Goal: Transaction & Acquisition: Purchase product/service

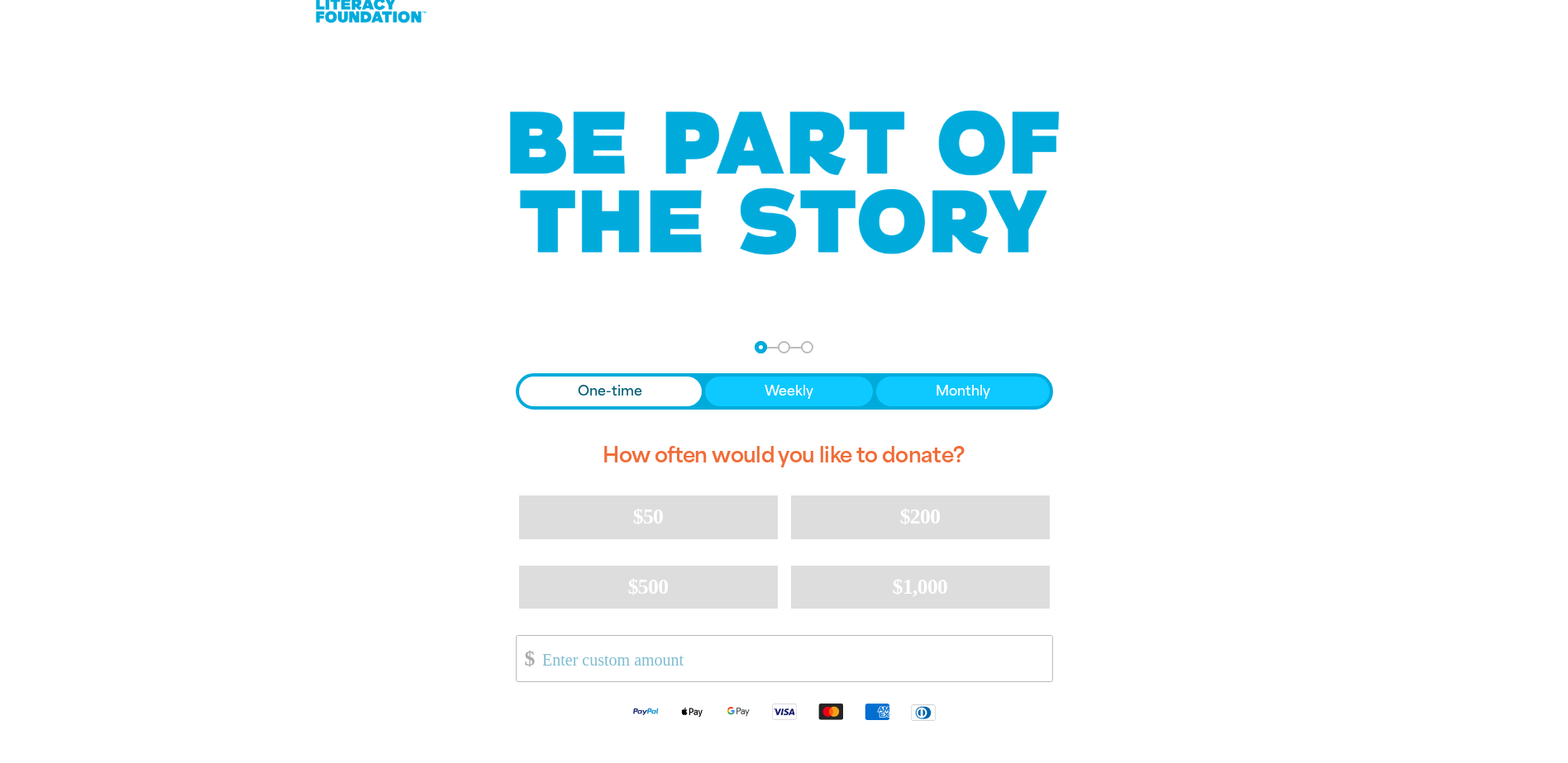
scroll to position [16, 0]
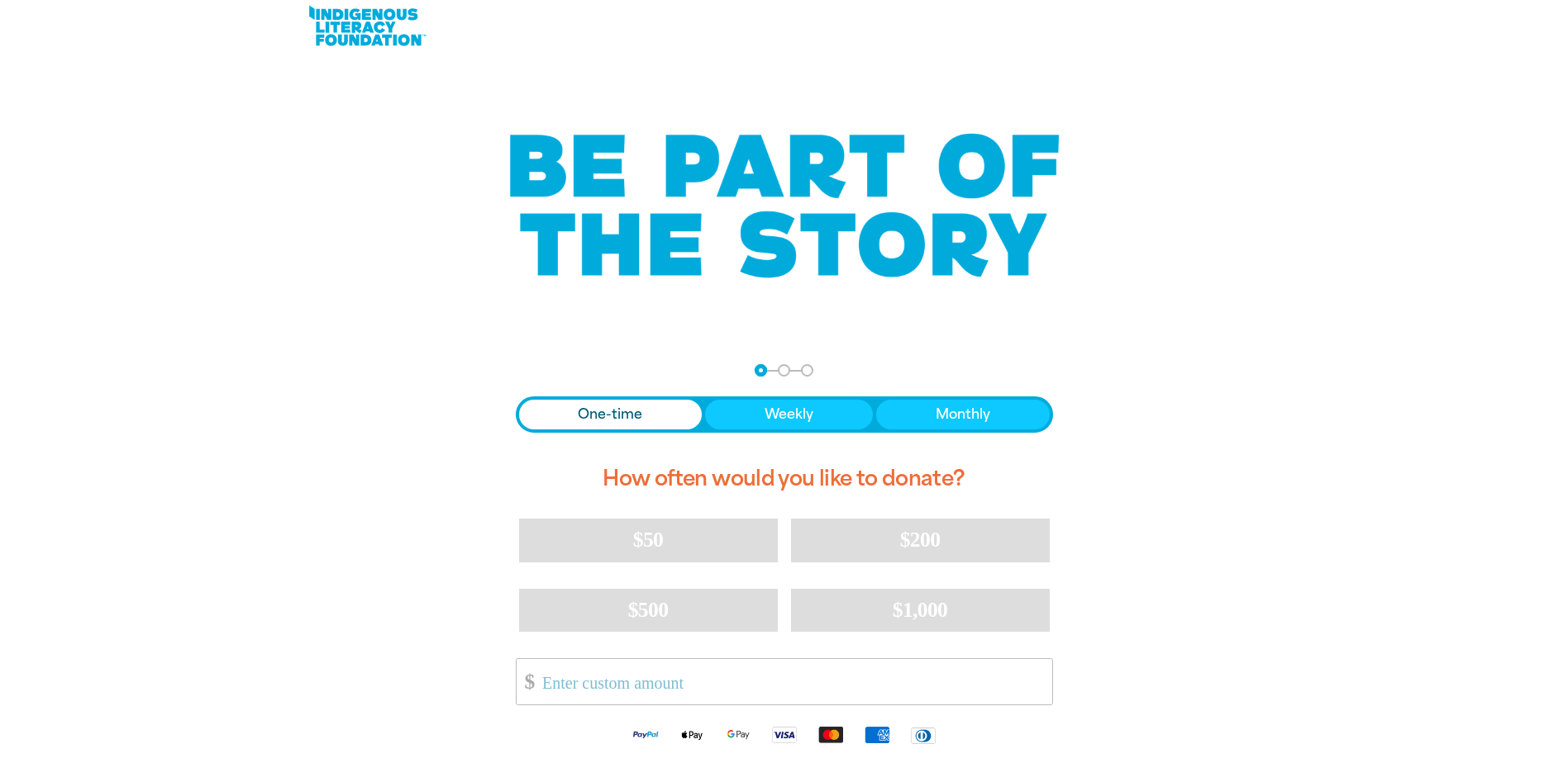
click at [682, 688] on input "Other Amount" at bounding box center [790, 681] width 520 height 46
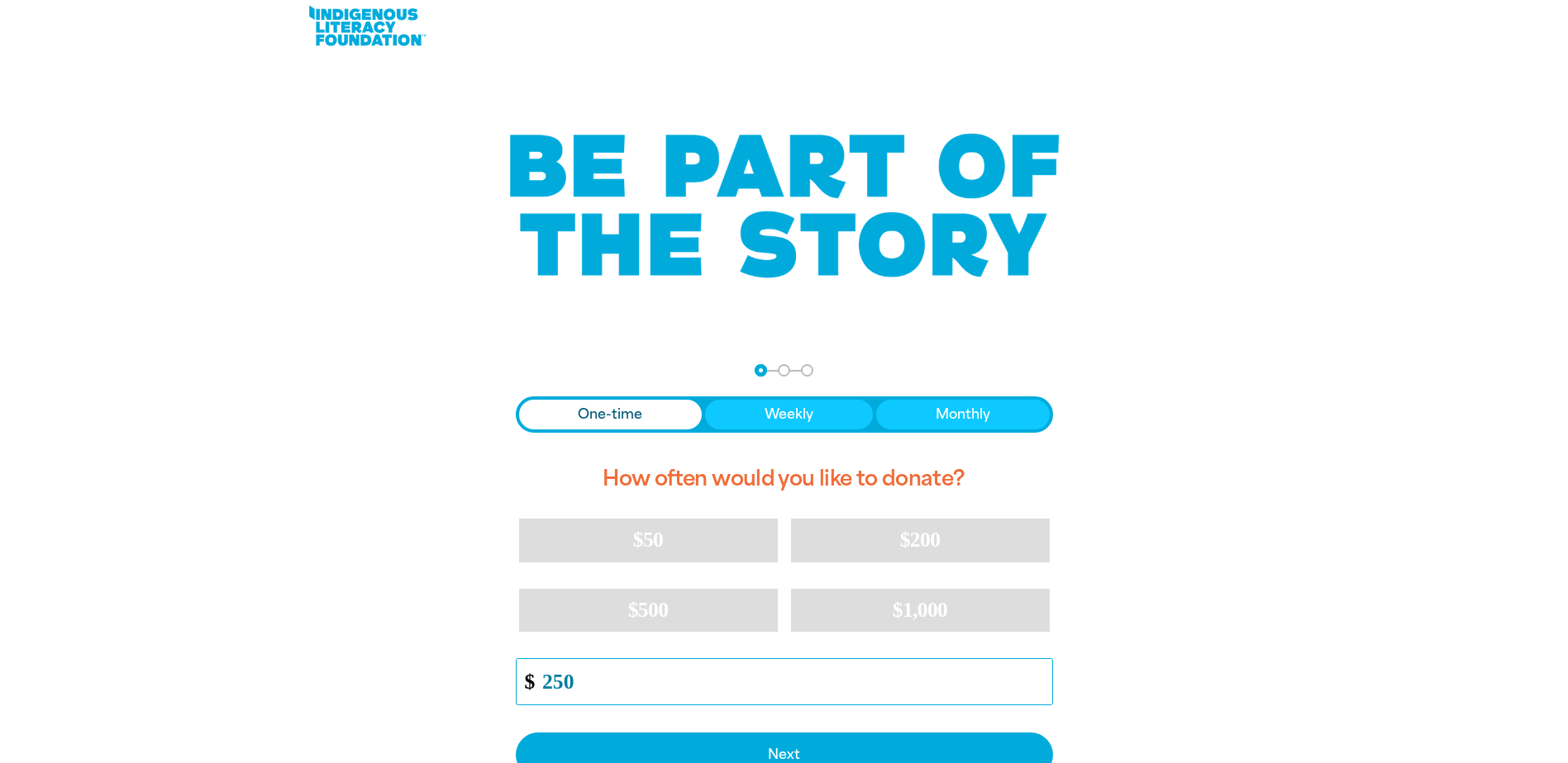
type input "250"
click at [1268, 561] on div "arrow_back Back Step 1 Step 2 Step 3 One-time Weekly Monthly How often would yo…" at bounding box center [784, 635] width 991 height 582
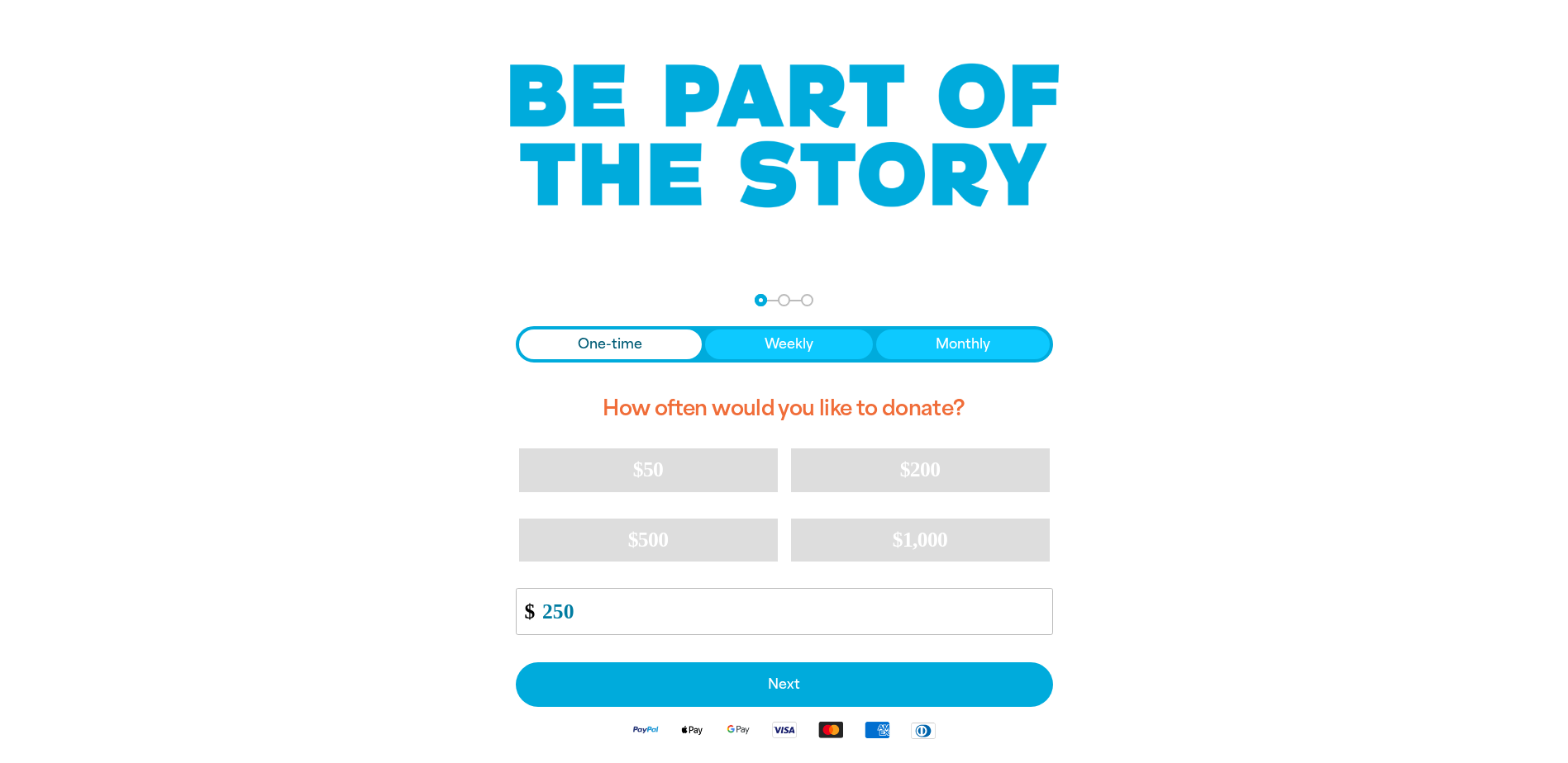
scroll to position [181, 0]
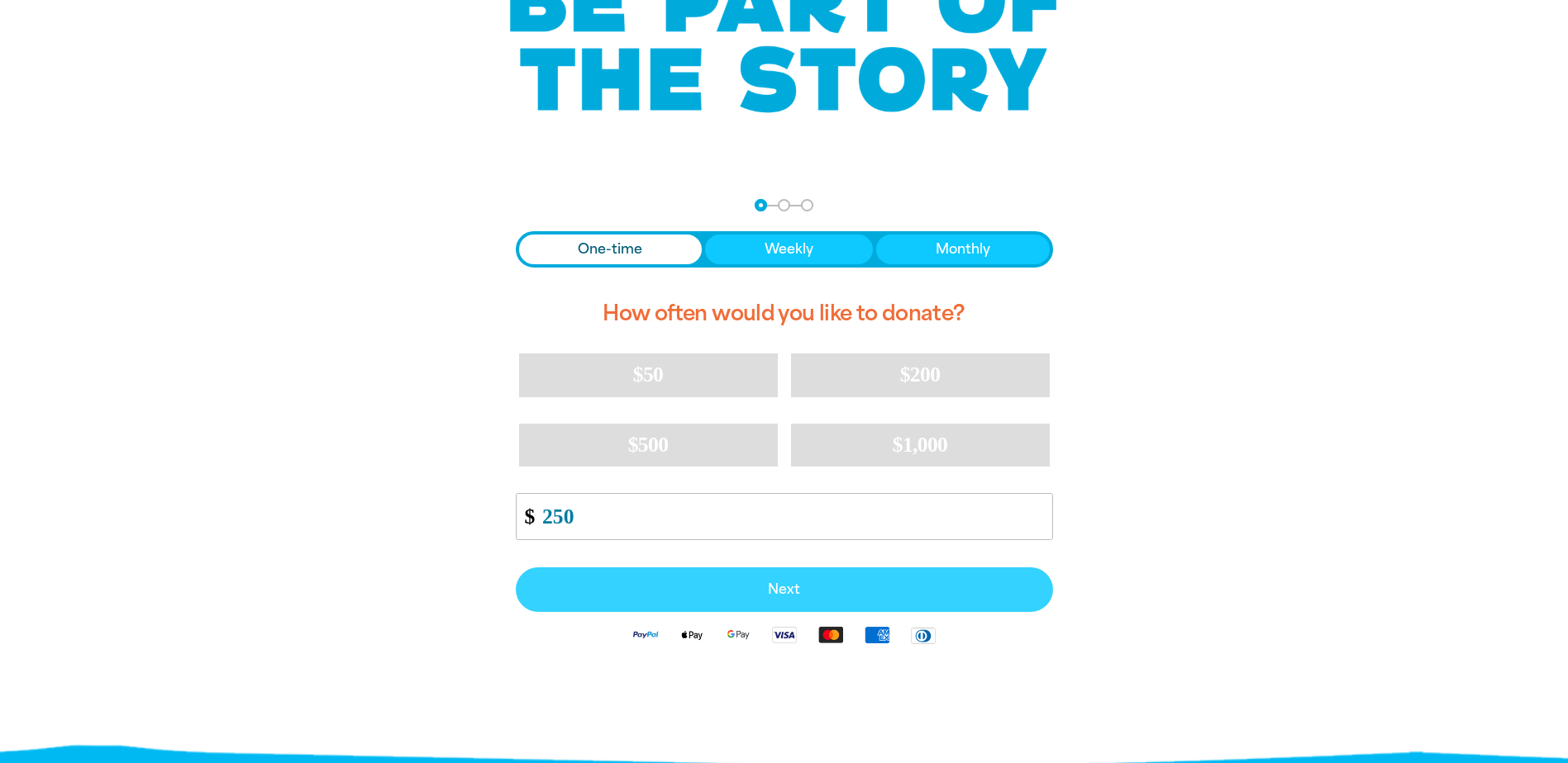
click at [908, 592] on span "Next" at bounding box center [784, 590] width 501 height 14
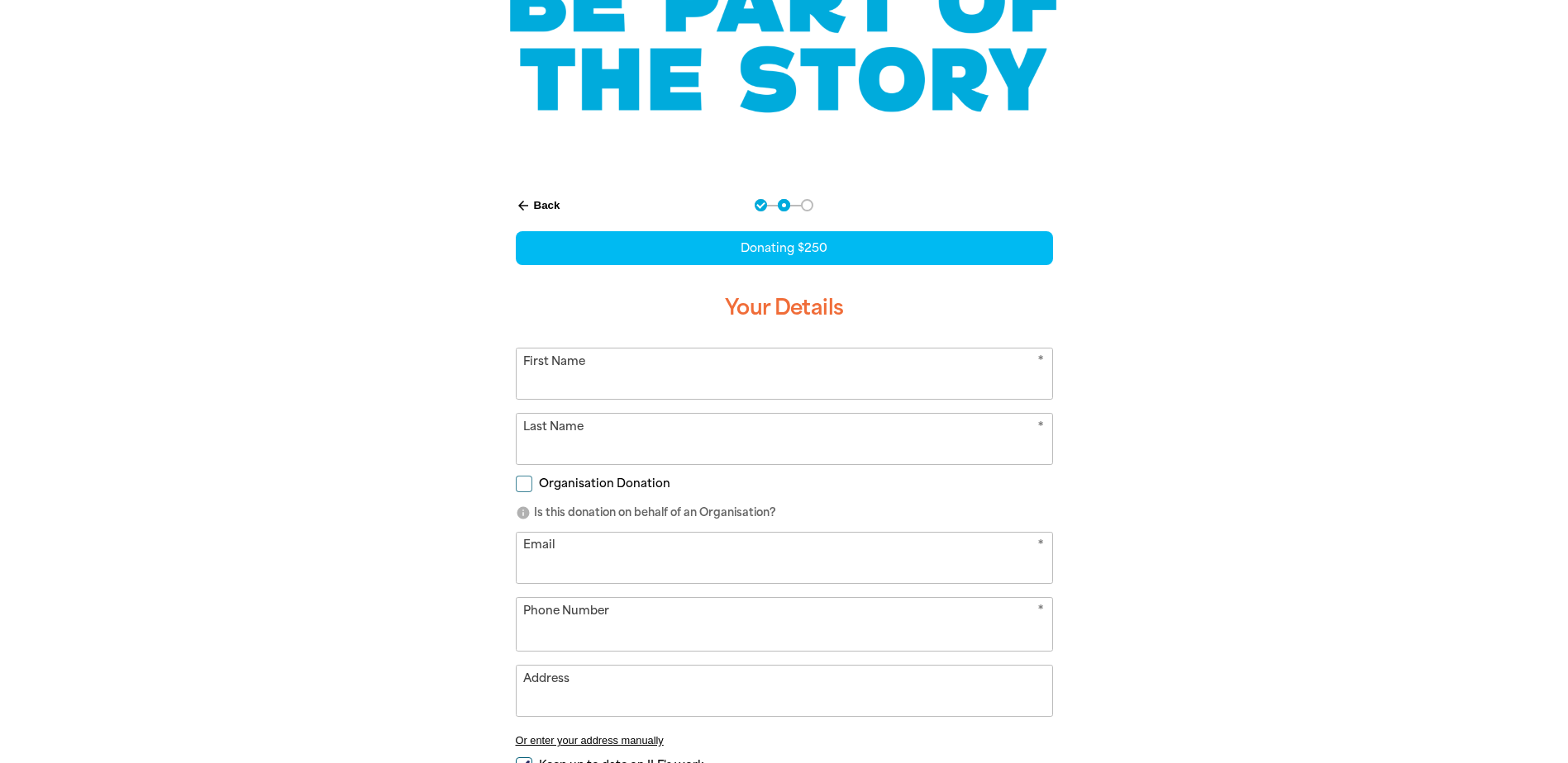
select select "AU"
click at [730, 363] on input "First Name" at bounding box center [784, 374] width 536 height 50
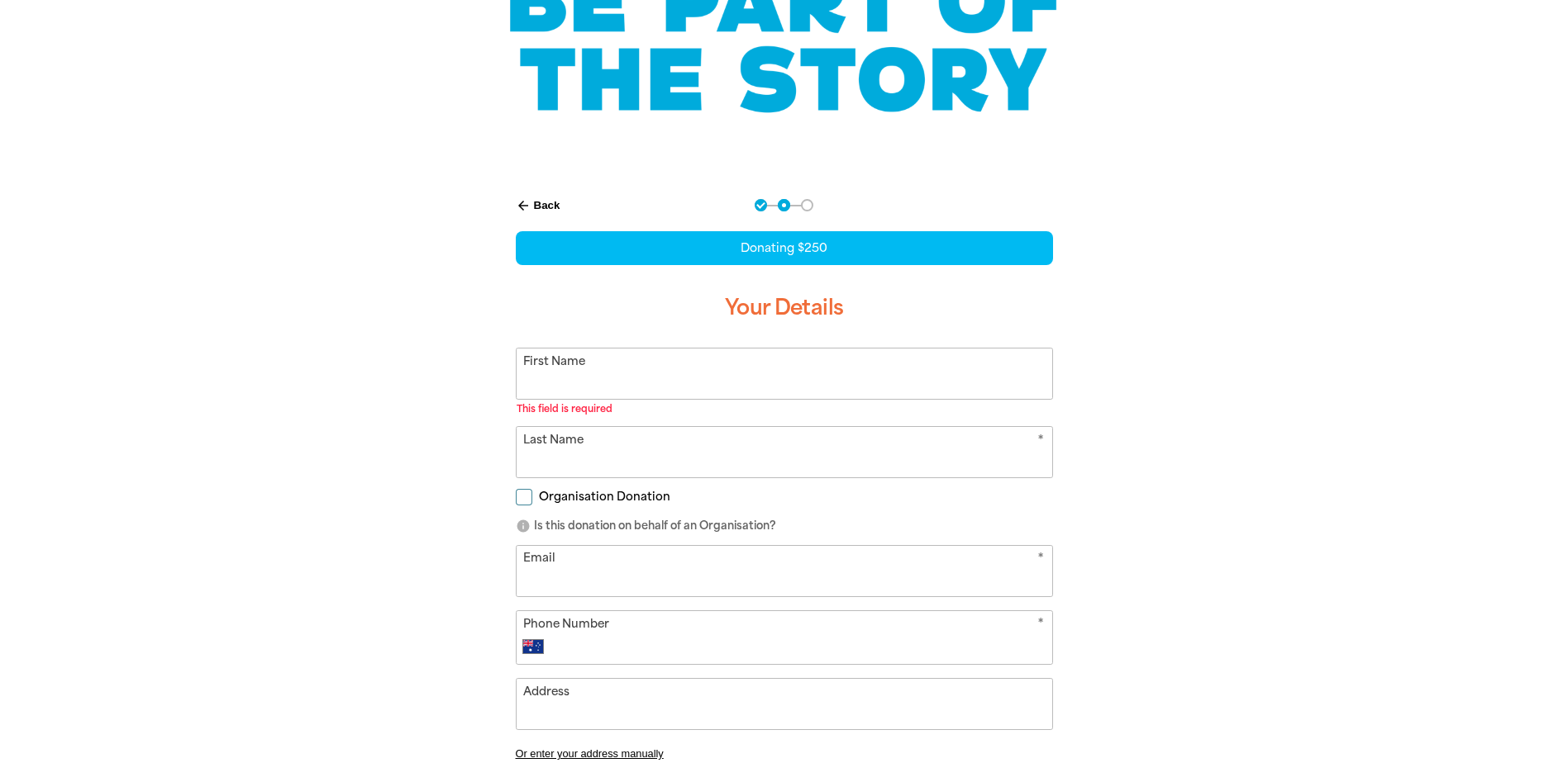
click at [977, 380] on input "First Name" at bounding box center [784, 374] width 536 height 50
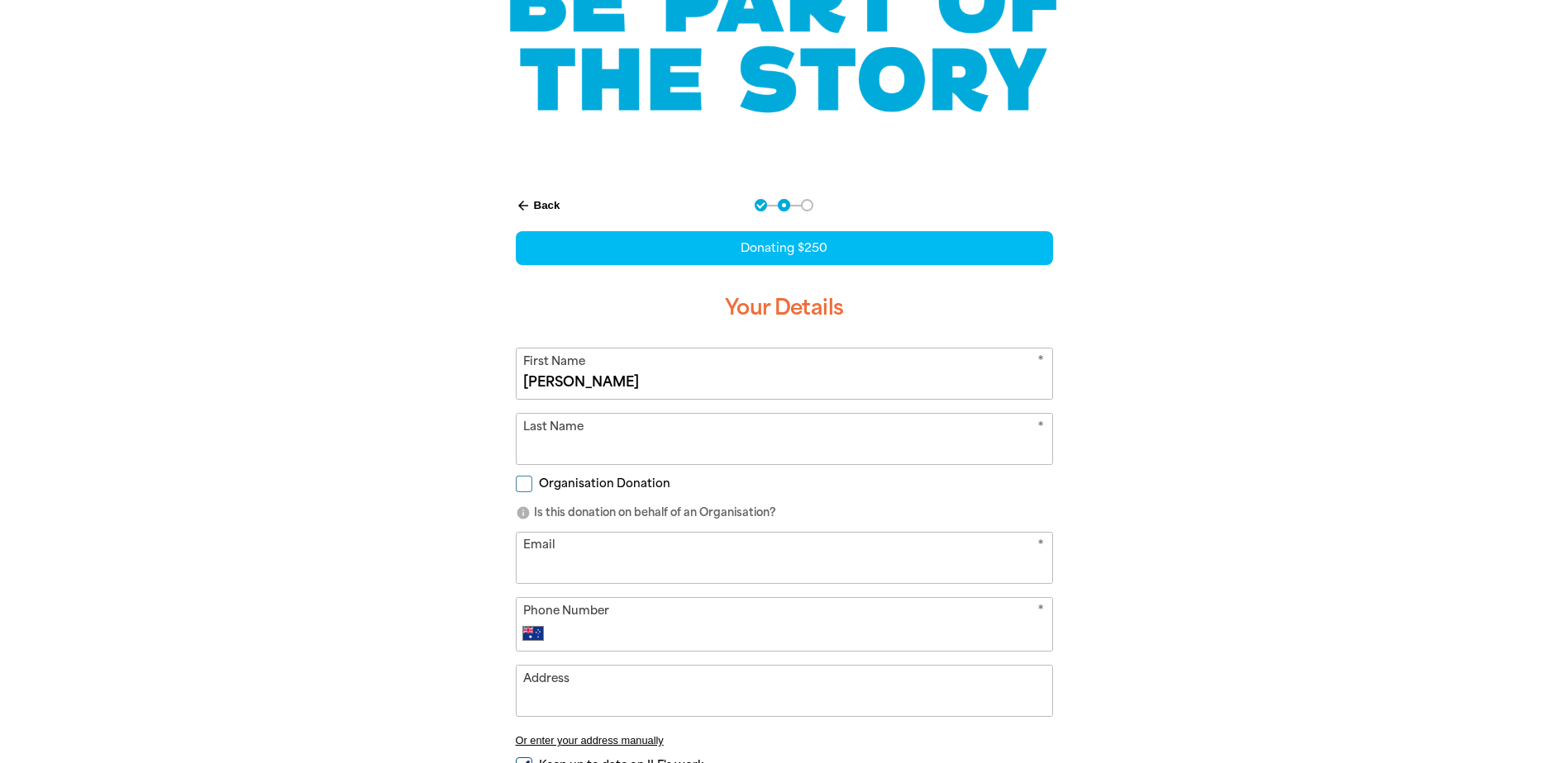
type input "[PERSON_NAME]"
click at [623, 465] on div "* Last Name" at bounding box center [784, 440] width 537 height 52
drag, startPoint x: 639, startPoint y: 432, endPoint x: 719, endPoint y: 381, distance: 94.9
click at [640, 432] on input "Last Name" at bounding box center [784, 439] width 536 height 50
type input "Weatherall"
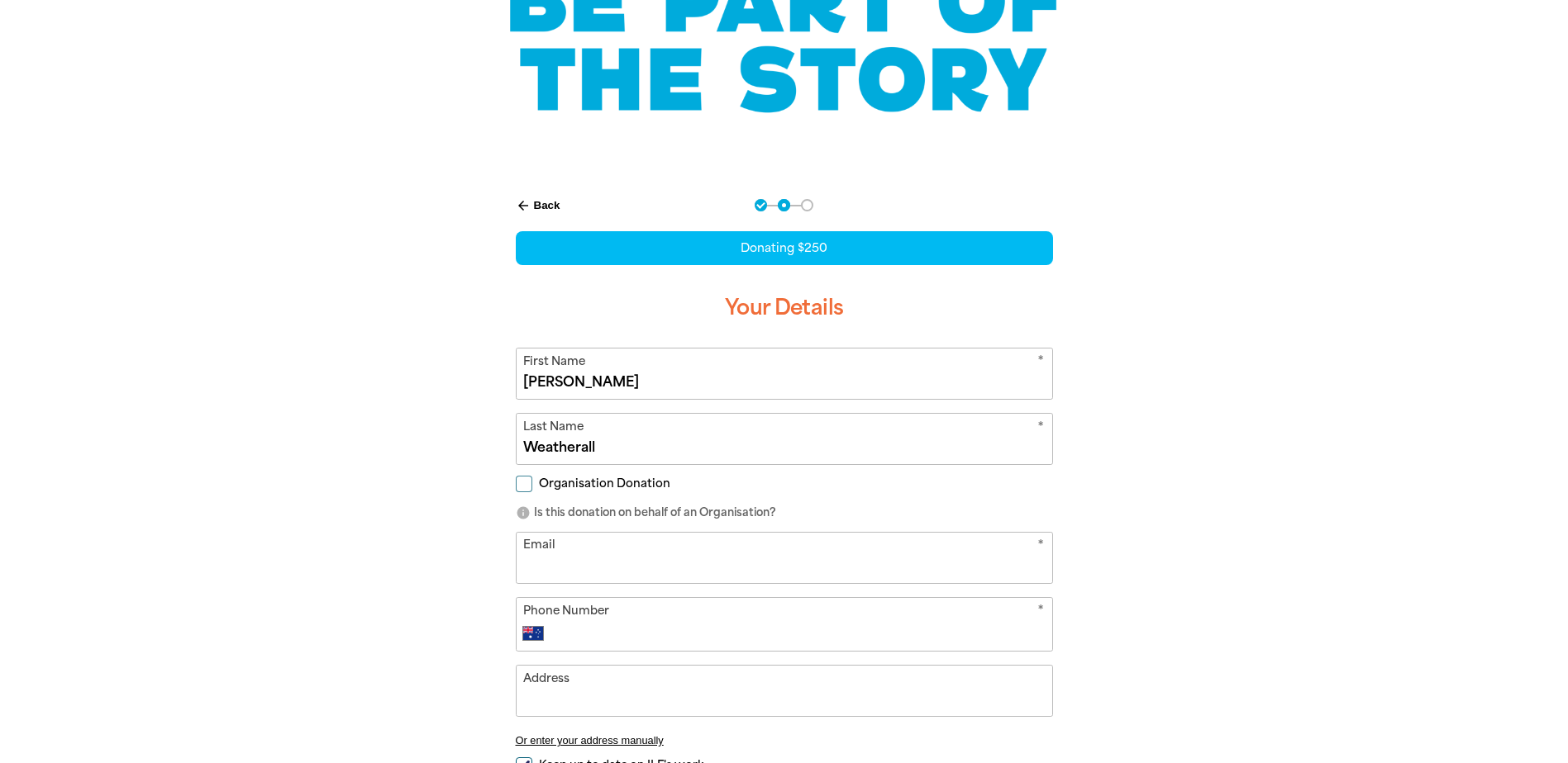
click at [918, 570] on input "Email" at bounding box center [784, 558] width 536 height 50
type input "[PERSON_NAME][EMAIL_ADDRESS][DOMAIN_NAME]"
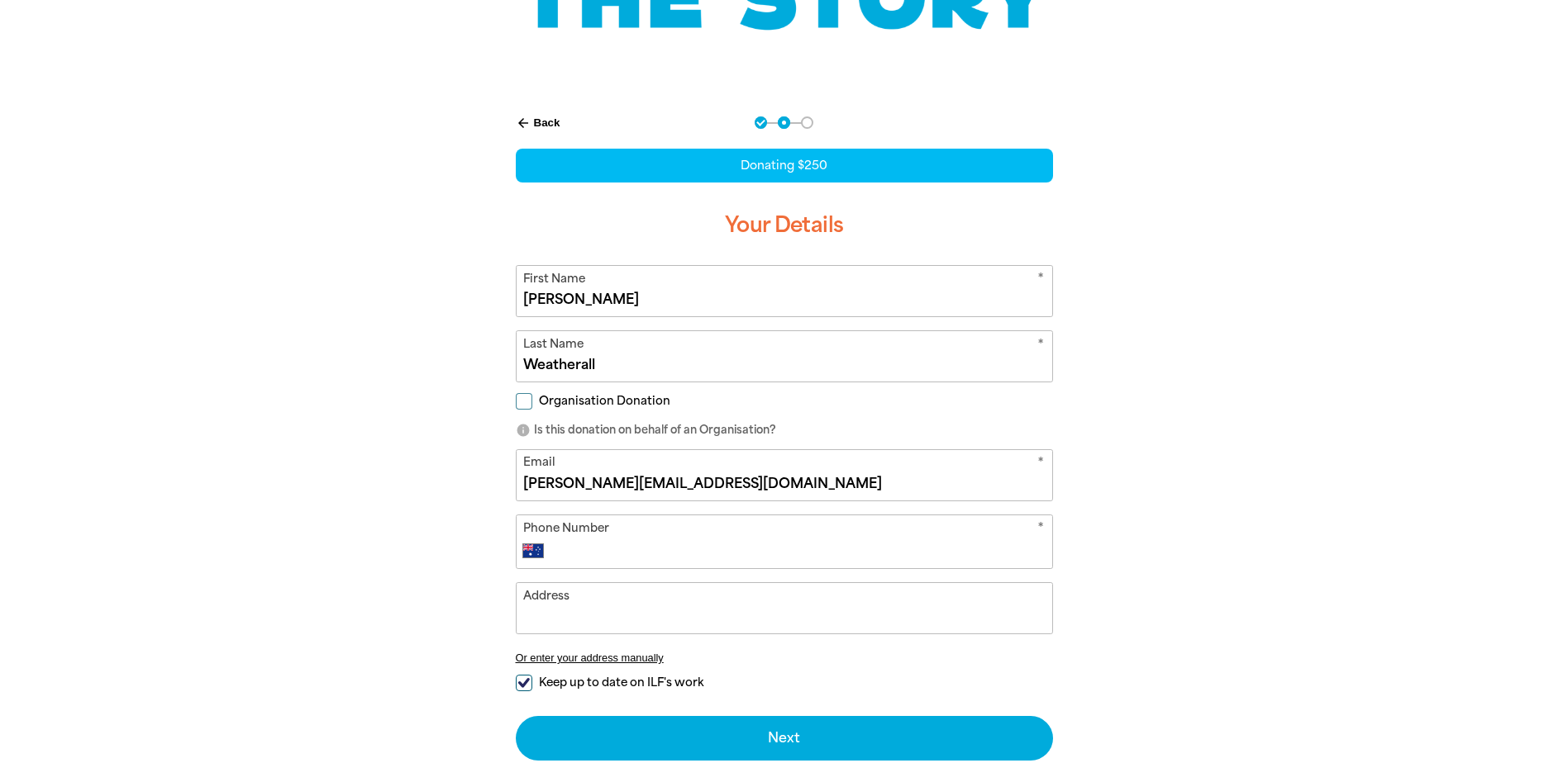
click at [752, 558] on input "Phone Number" at bounding box center [800, 550] width 488 height 19
type input "0434 391 718"
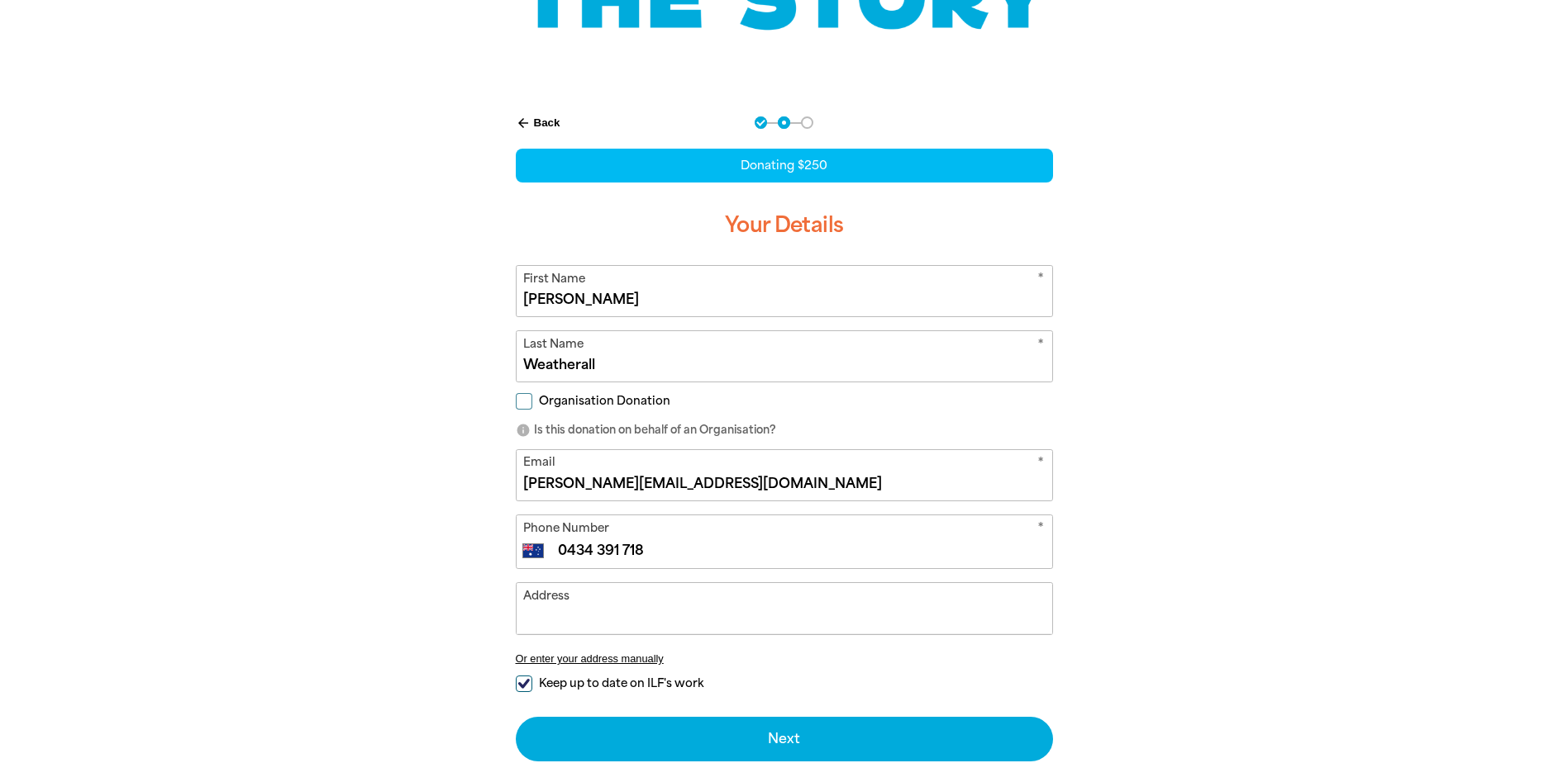
click at [925, 593] on input "Address" at bounding box center [784, 609] width 536 height 50
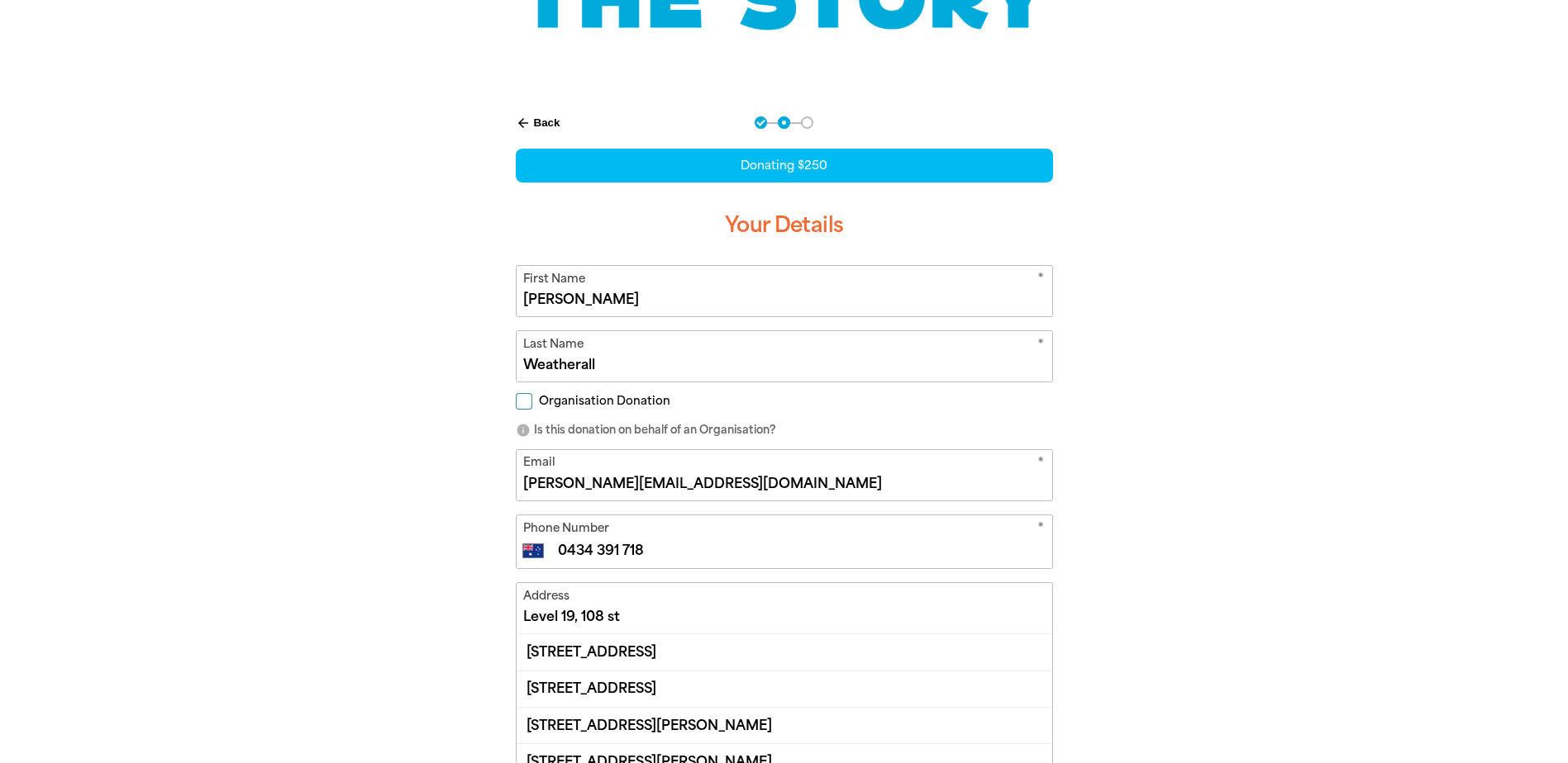
click at [865, 646] on div "[STREET_ADDRESS]" at bounding box center [784, 652] width 536 height 36
type input "[STREET_ADDRESS]"
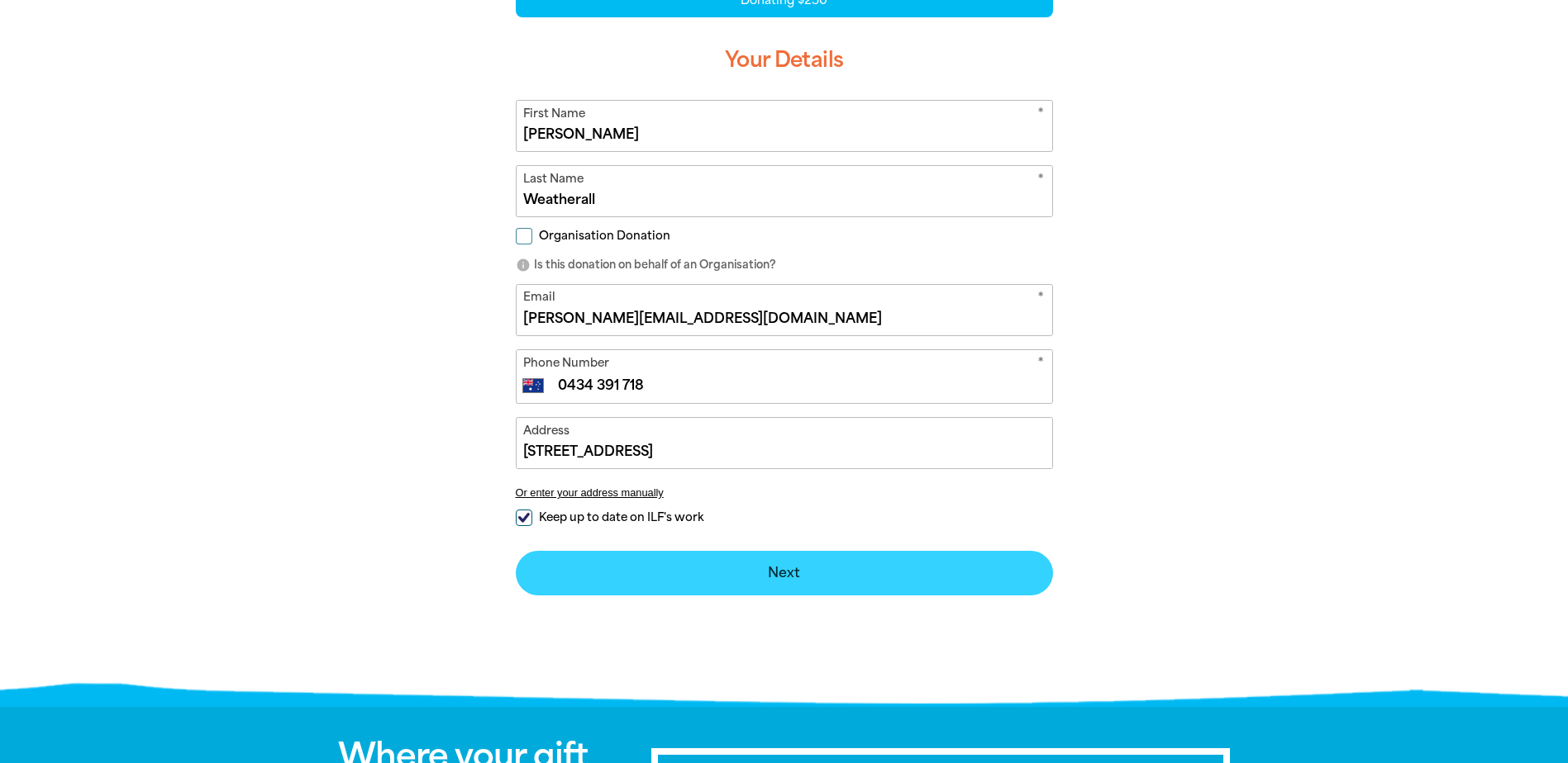
click at [902, 580] on button "Next chevron_right" at bounding box center [784, 574] width 537 height 45
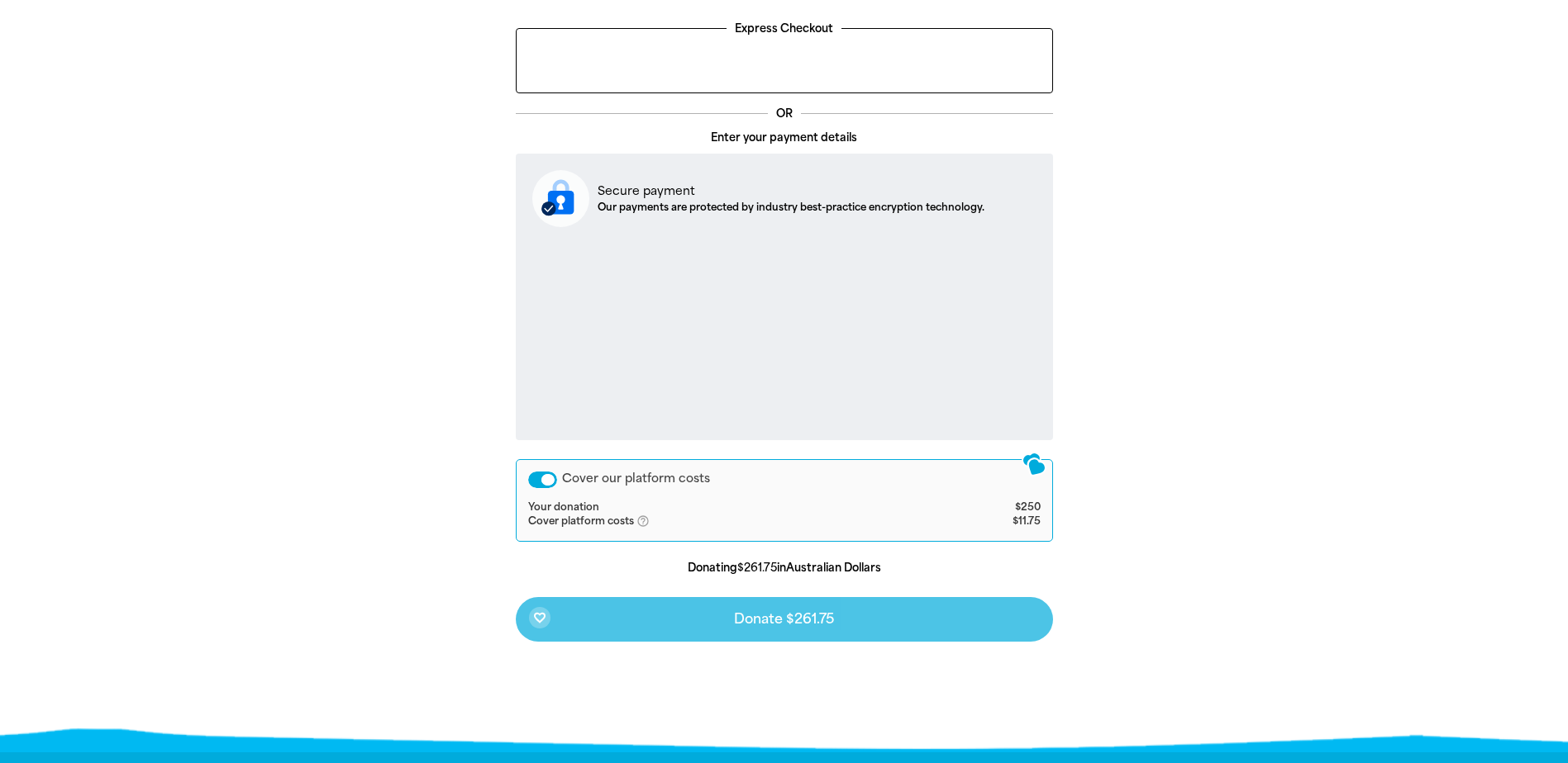
scroll to position [485, 0]
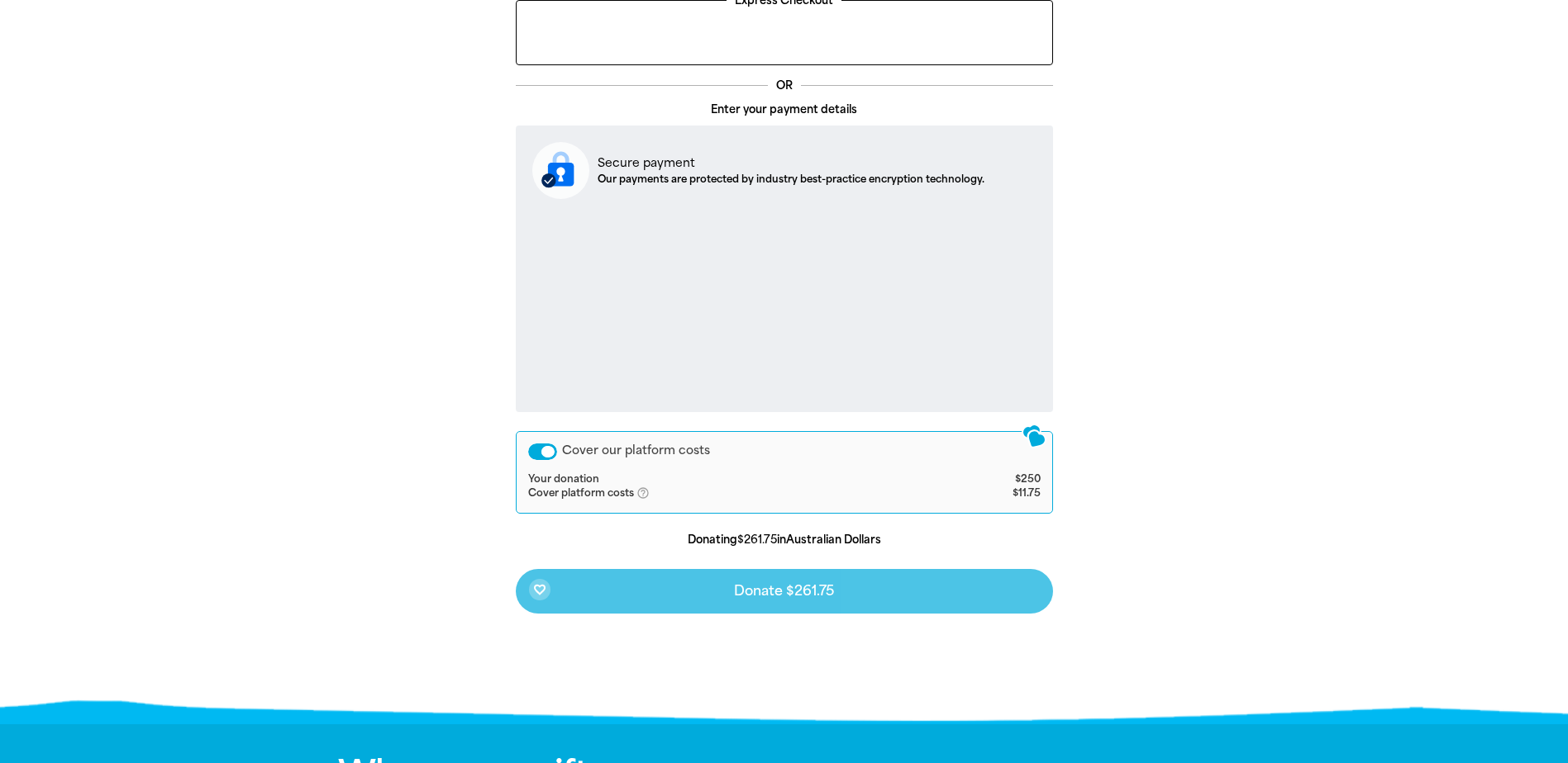
click at [536, 455] on div "Cover our platform costs" at bounding box center [543, 451] width 29 height 17
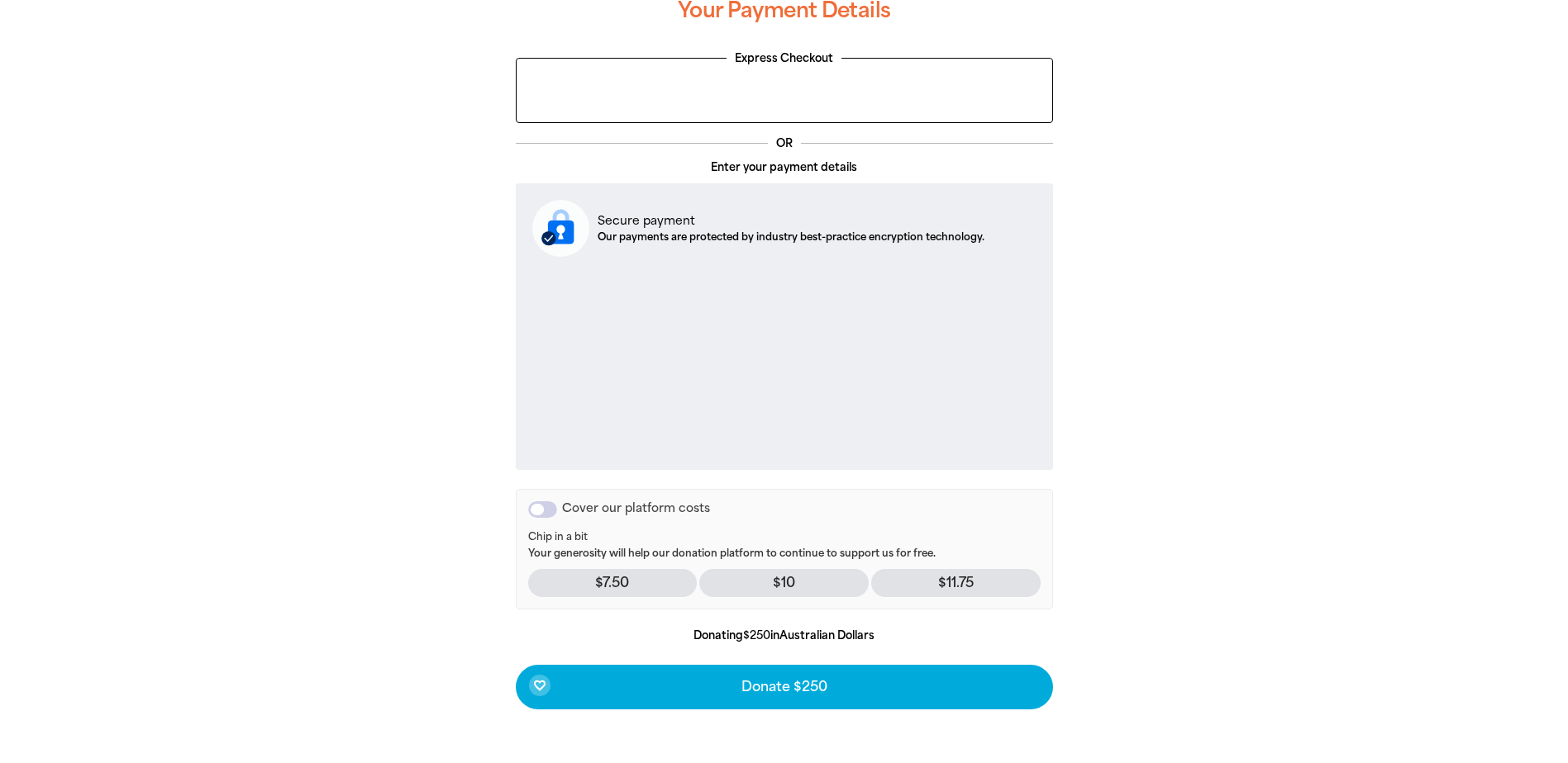
scroll to position [569, 0]
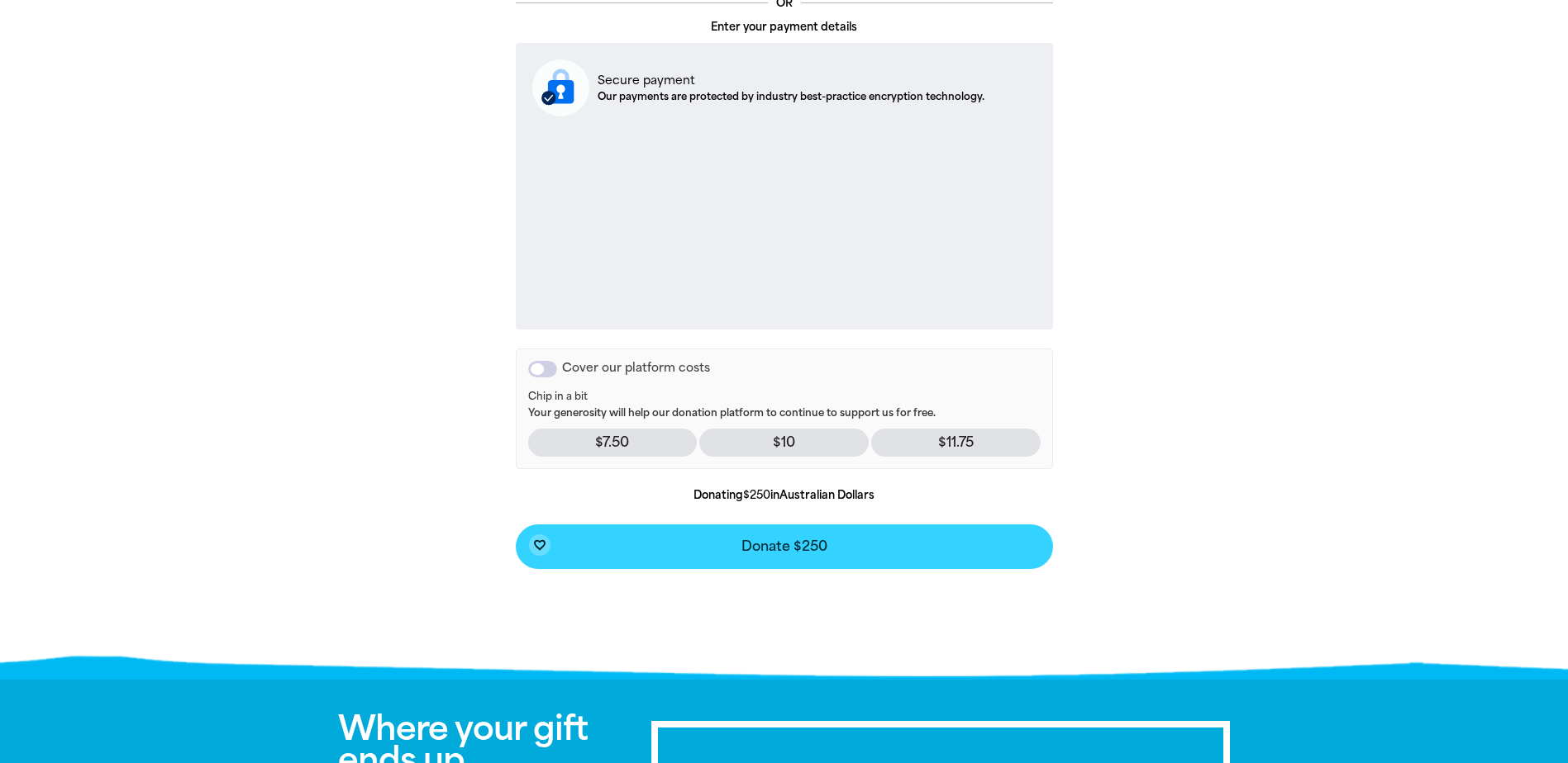
click at [884, 553] on button "favorite_border Donate $250" at bounding box center [784, 547] width 537 height 45
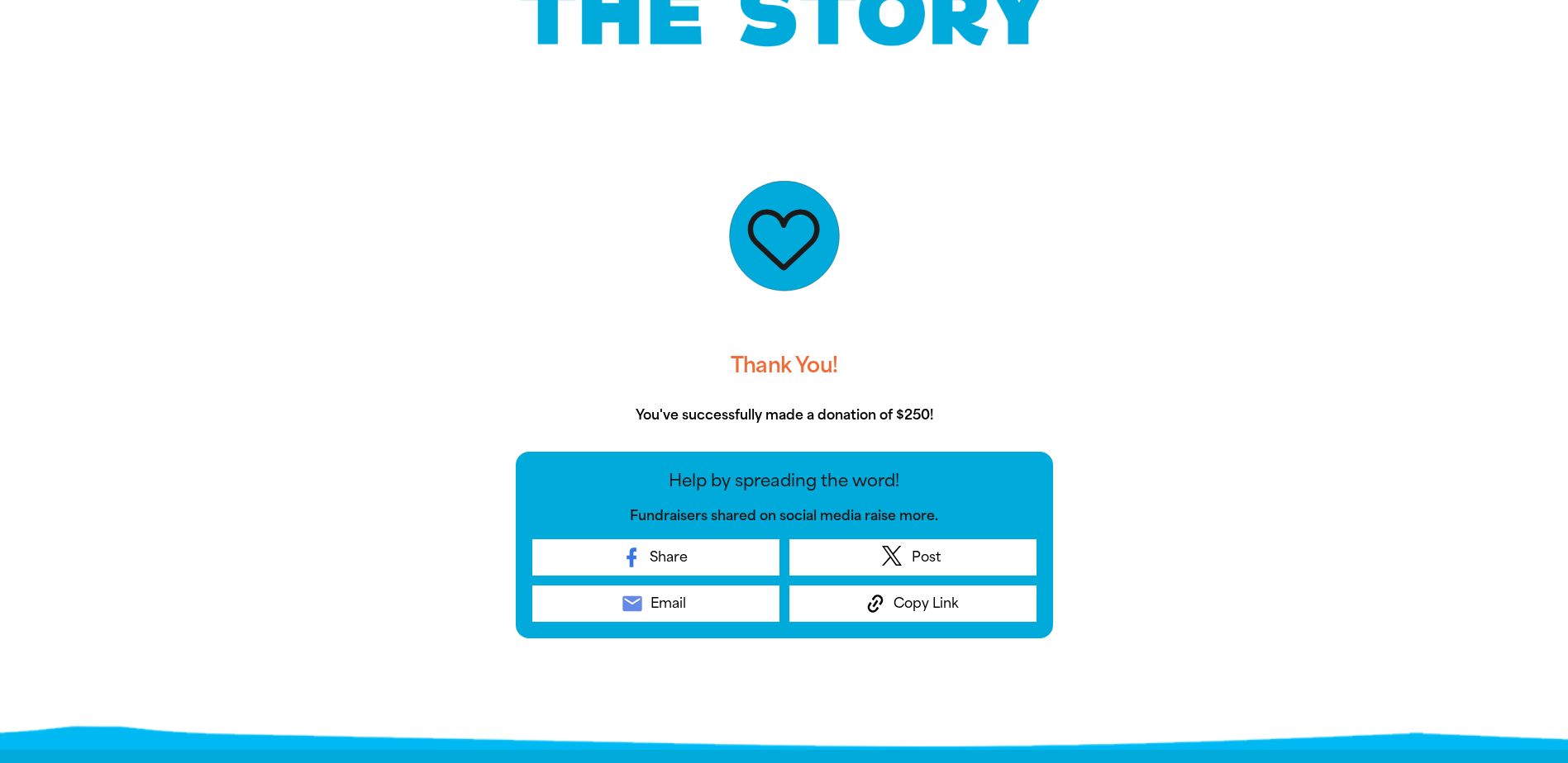
scroll to position [211, 0]
